Goal: Use online tool/utility: Utilize a website feature to perform a specific function

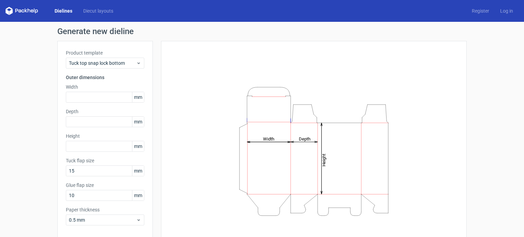
click at [64, 13] on link "Dielines" at bounding box center [63, 11] width 29 height 7
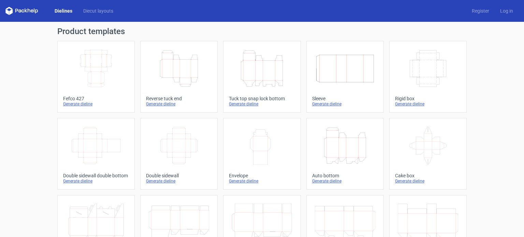
click at [426, 69] on icon "Width Depth Height" at bounding box center [428, 68] width 60 height 38
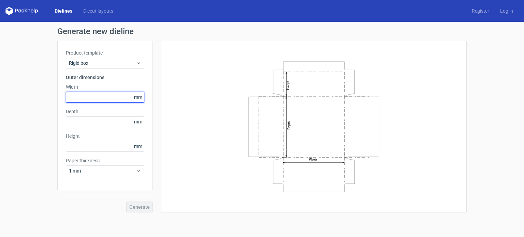
click at [85, 98] on input "text" at bounding box center [105, 97] width 78 height 11
type input "250"
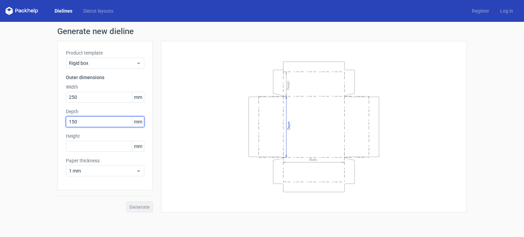
type input "150"
type input "110"
click at [90, 116] on input "150" at bounding box center [105, 121] width 78 height 11
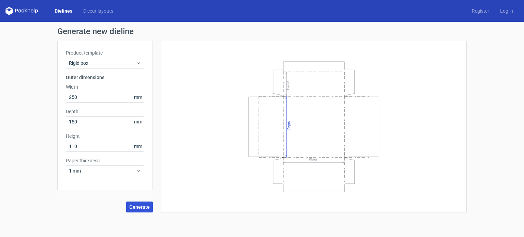
click at [141, 203] on button "Generate" at bounding box center [139, 207] width 27 height 11
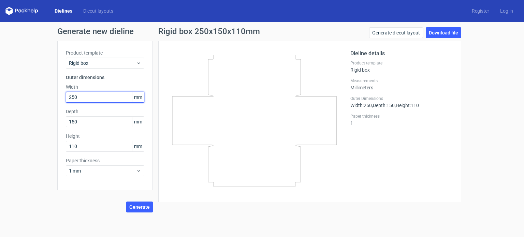
drag, startPoint x: 82, startPoint y: 95, endPoint x: 61, endPoint y: 94, distance: 20.8
click at [61, 94] on div "Product template Rigid box Outer dimensions Width 250 mm Depth 150 mm Height 11…" at bounding box center [104, 115] width 95 height 149
type input "150"
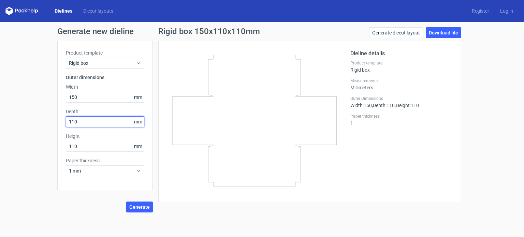
type input "110"
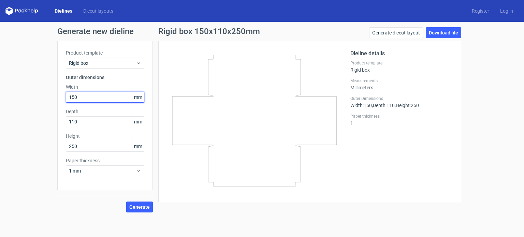
click at [98, 94] on input "150" at bounding box center [105, 97] width 78 height 11
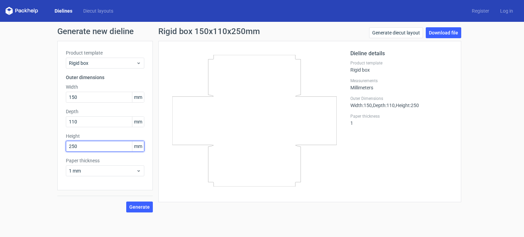
drag, startPoint x: 94, startPoint y: 146, endPoint x: 41, endPoint y: 142, distance: 52.7
click at [41, 142] on div "Generate new dieline Product template Rigid box Outer dimensions Width 150 mm D…" at bounding box center [262, 120] width 524 height 196
type input "110"
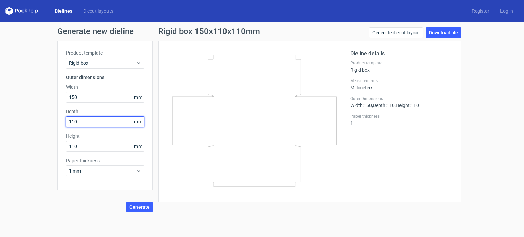
click at [107, 122] on input "110" at bounding box center [105, 121] width 78 height 11
drag, startPoint x: 107, startPoint y: 122, endPoint x: 66, endPoint y: 125, distance: 40.7
click at [66, 125] on input "110" at bounding box center [105, 121] width 78 height 11
type input "250"
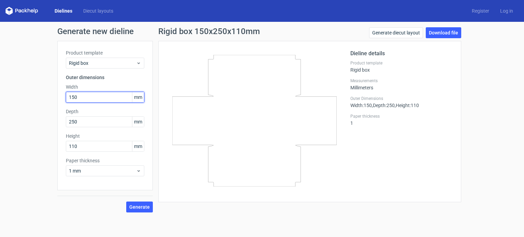
click at [82, 99] on input "150" at bounding box center [105, 97] width 78 height 11
click at [282, 106] on icon at bounding box center [254, 121] width 164 height 132
click at [293, 119] on icon at bounding box center [254, 121] width 164 height 132
click at [142, 208] on span "Generate" at bounding box center [139, 207] width 20 height 5
